Goal: Task Accomplishment & Management: Manage account settings

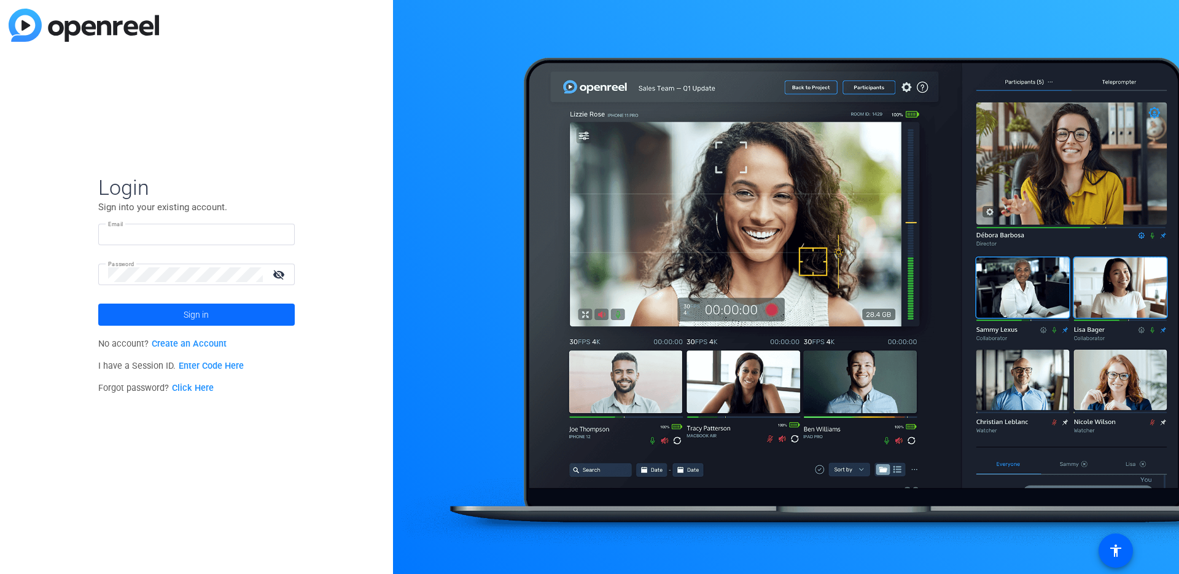
type input "[EMAIL_ADDRESS][DOMAIN_NAME]"
click at [186, 308] on span "Sign in" at bounding box center [196, 314] width 25 height 31
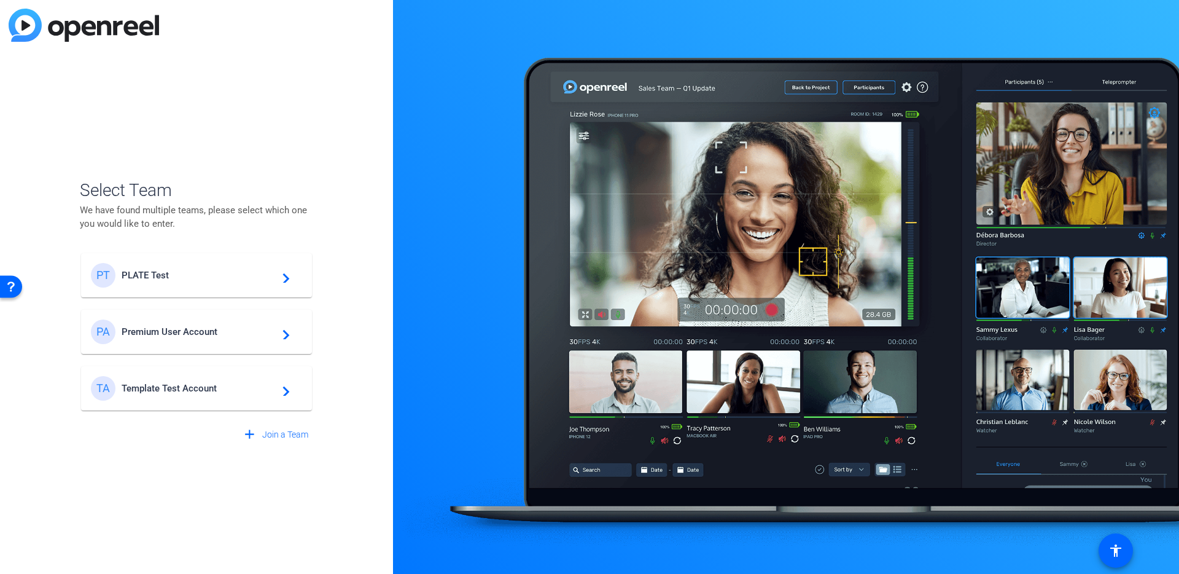
click at [230, 265] on div "PT PLATE Test navigate_next" at bounding box center [196, 275] width 211 height 25
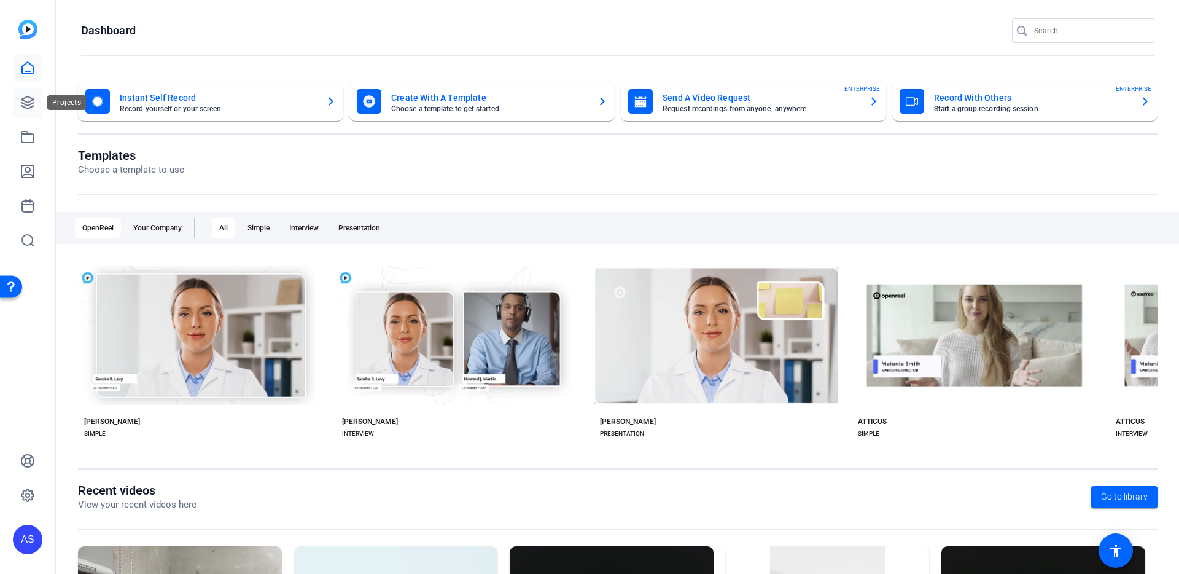
click at [26, 114] on link at bounding box center [27, 102] width 29 height 29
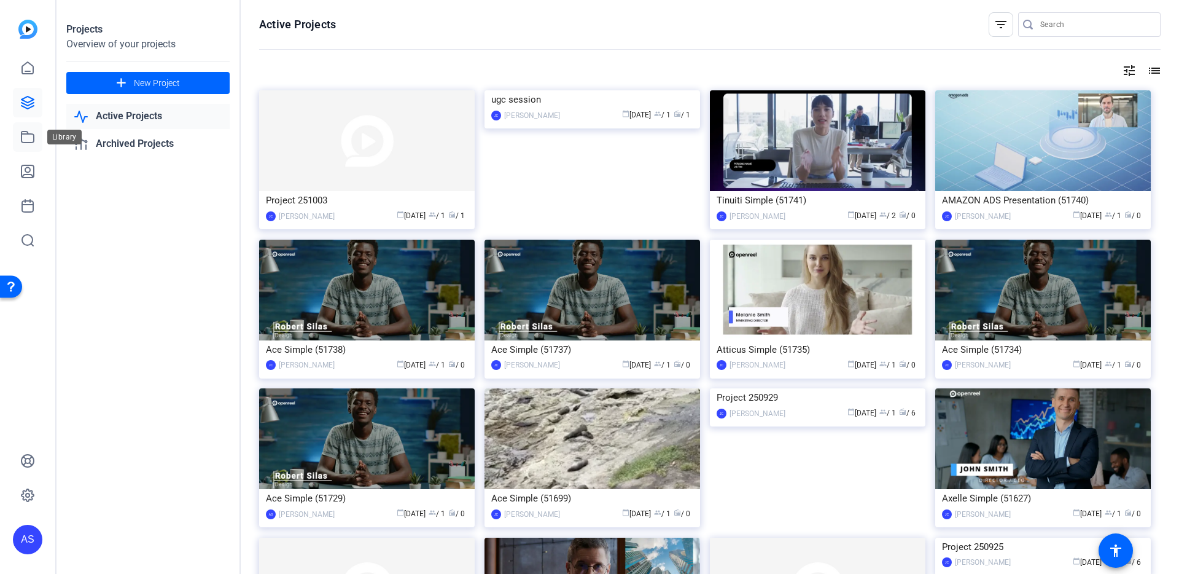
click at [28, 129] on link at bounding box center [27, 136] width 29 height 29
